Goal: Information Seeking & Learning: Learn about a topic

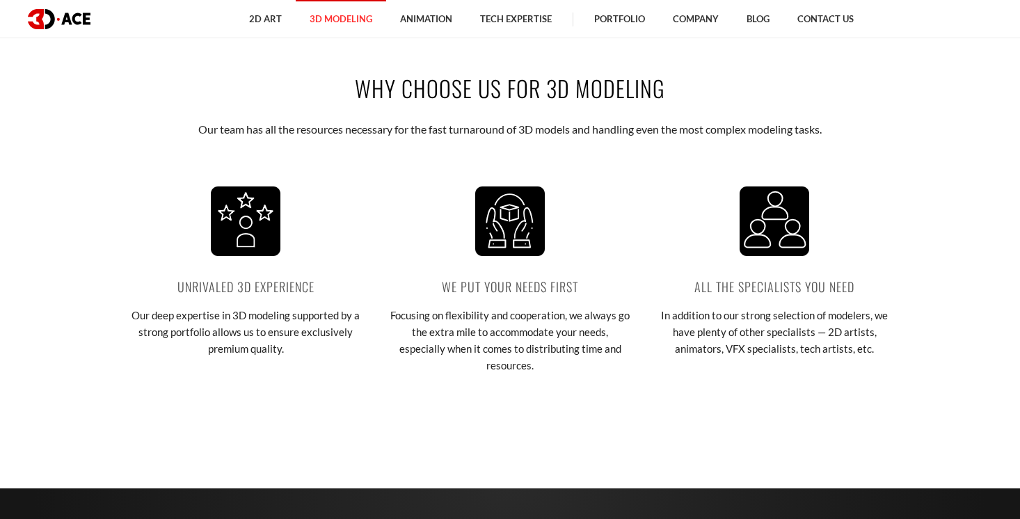
scroll to position [1804, 0]
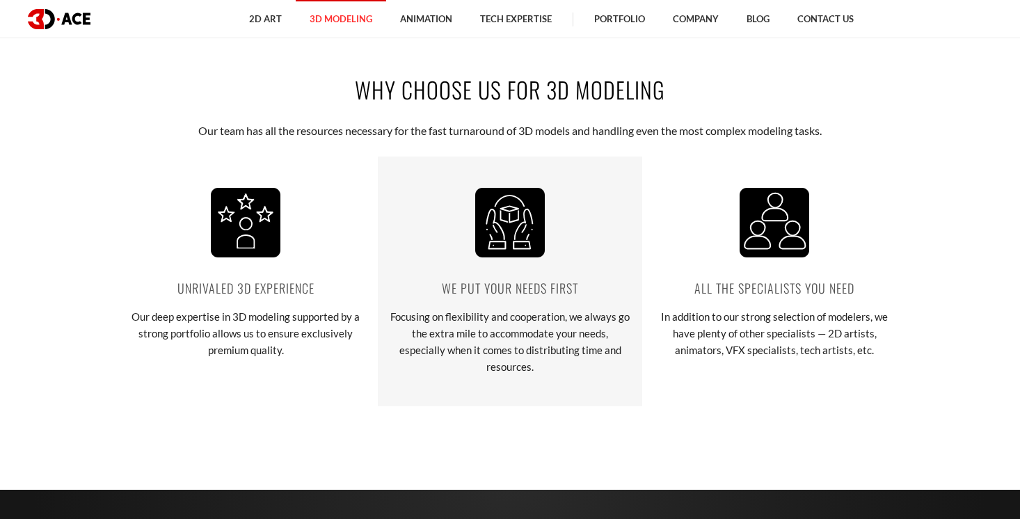
click at [509, 292] on p "We put your needs first" at bounding box center [510, 287] width 244 height 19
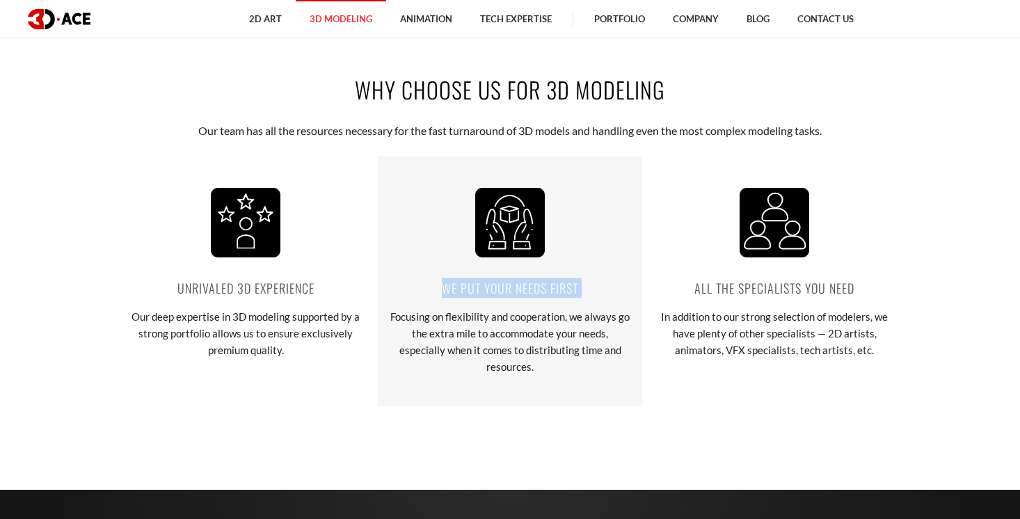
click at [509, 292] on p "We put your needs first" at bounding box center [510, 287] width 244 height 19
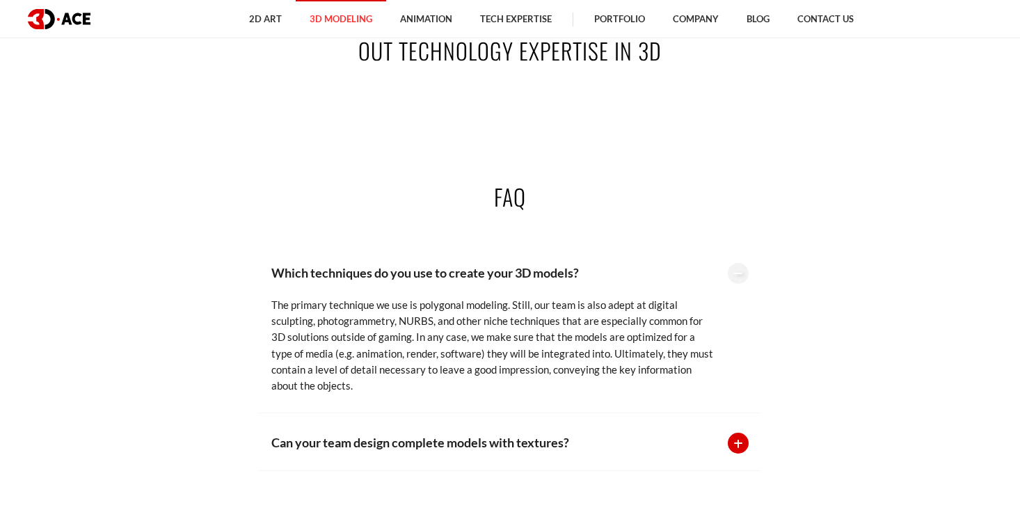
scroll to position [2674, 0]
click at [437, 262] on p "Which techniques do you use to create your 3D models?" at bounding box center [492, 271] width 442 height 19
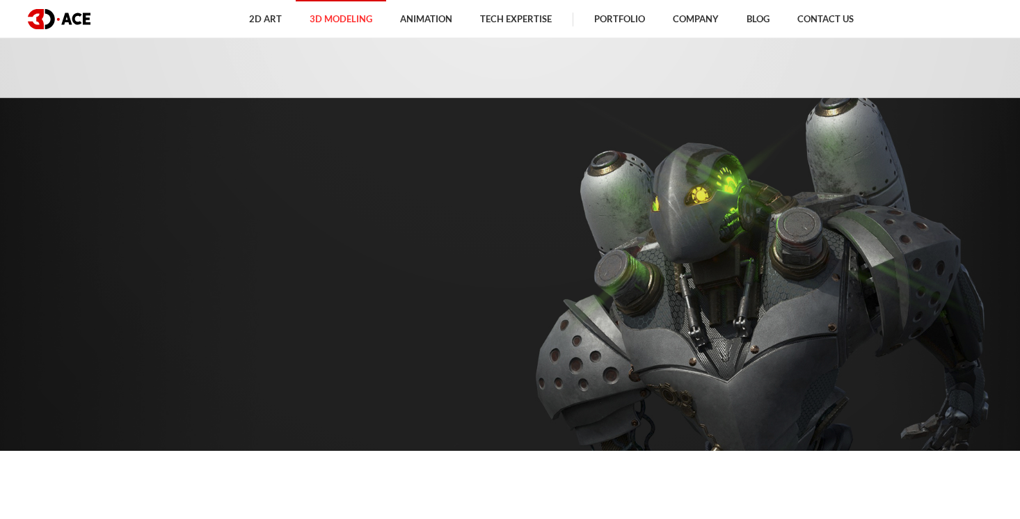
scroll to position [0, 0]
